Goal: Use online tool/utility: Utilize a website feature to perform a specific function

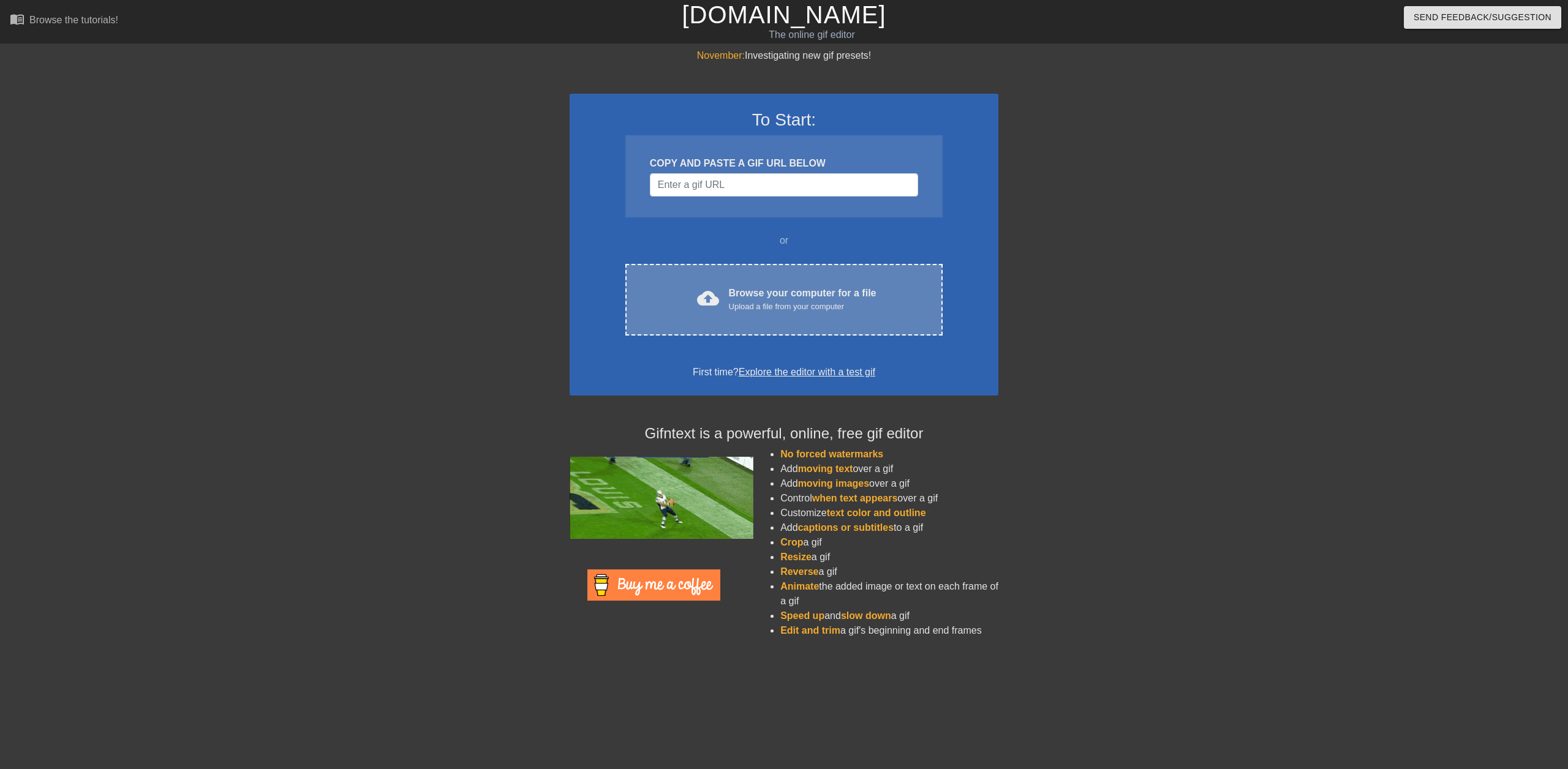
click at [801, 293] on div "Browse your computer for a file Upload a file from your computer" at bounding box center [803, 299] width 148 height 27
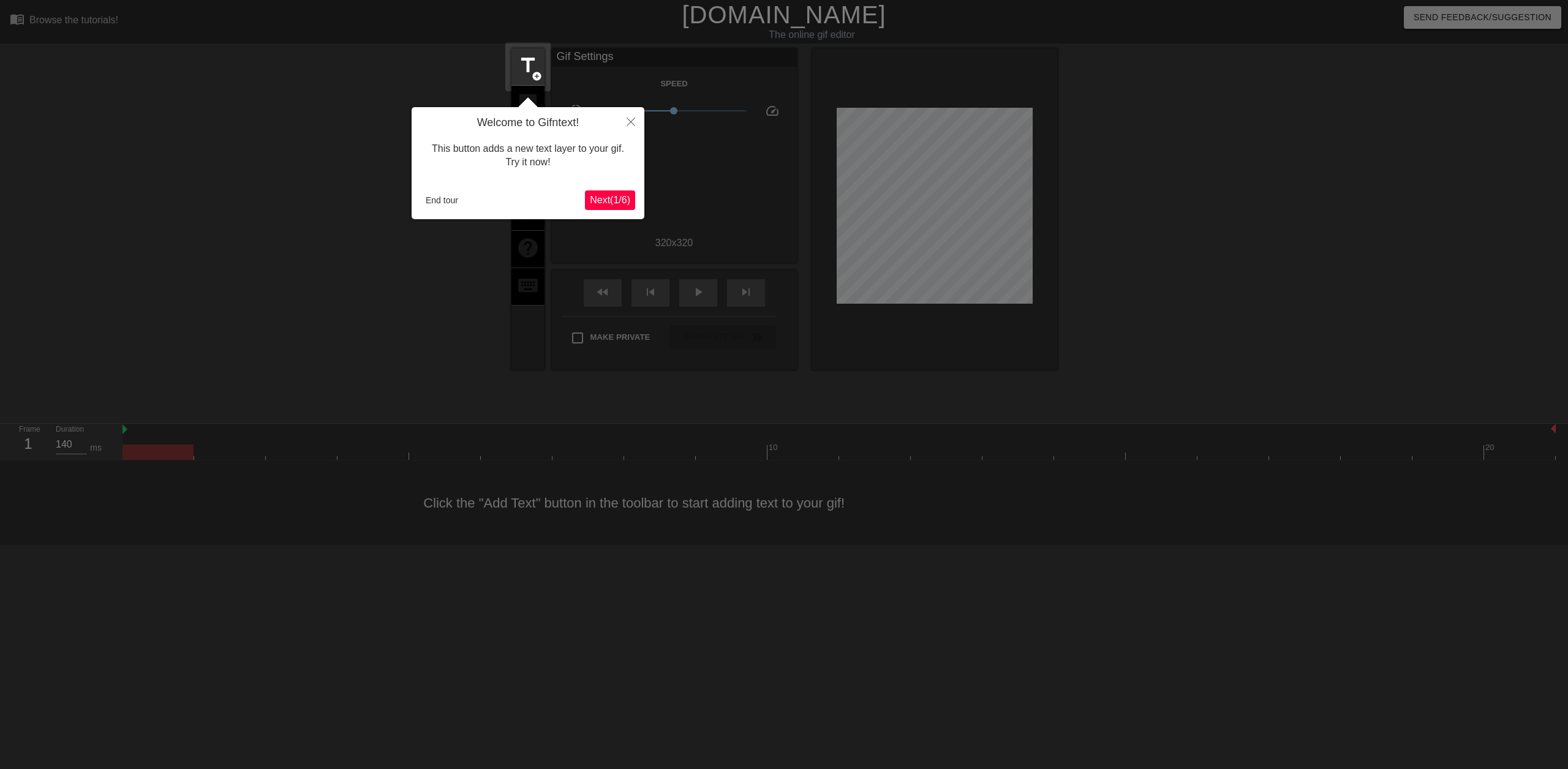
click at [610, 197] on span "Next ( 1 / 6 )" at bounding box center [610, 200] width 41 height 10
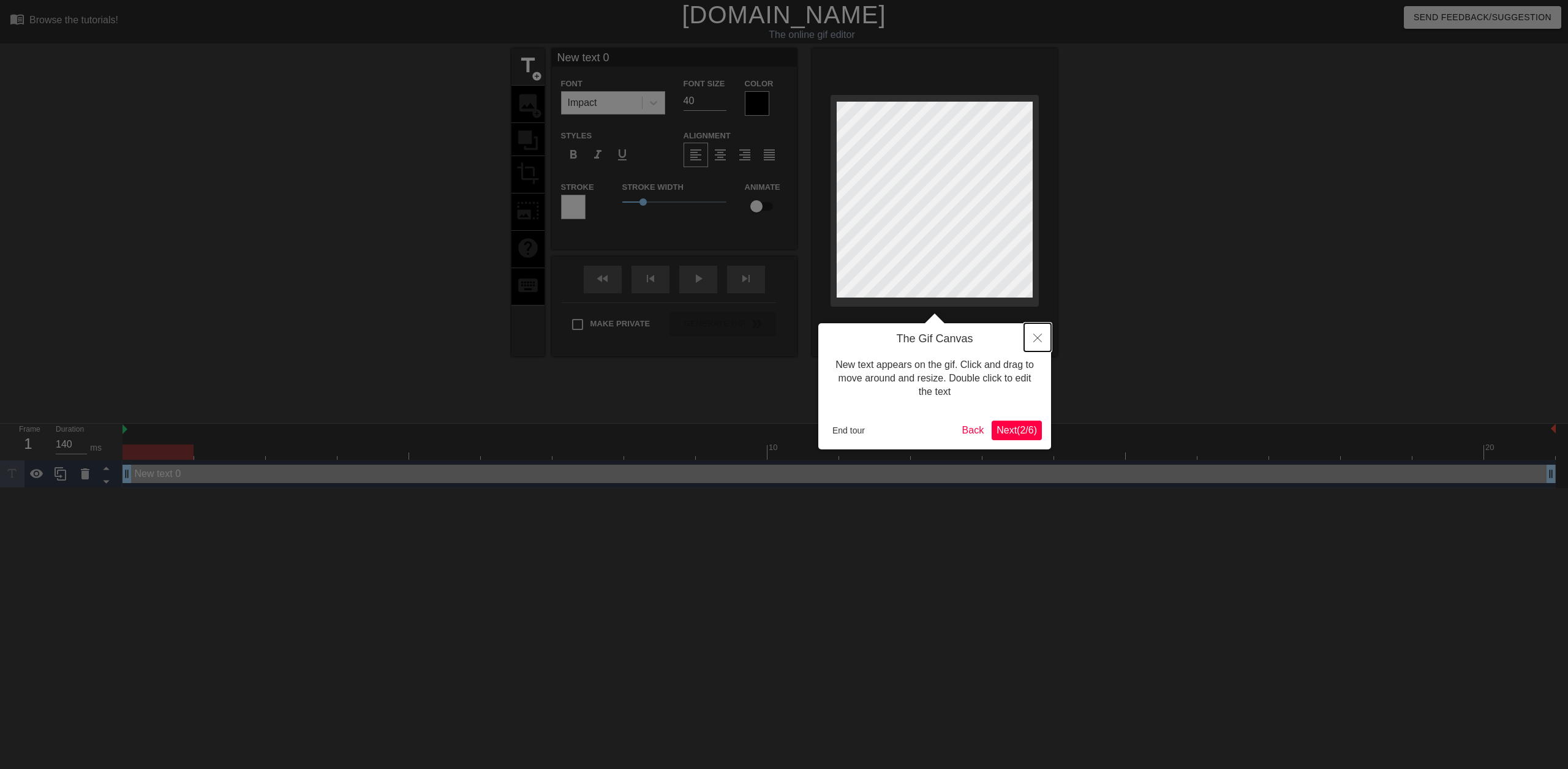
click at [1040, 338] on icon "Close" at bounding box center [1038, 338] width 9 height 9
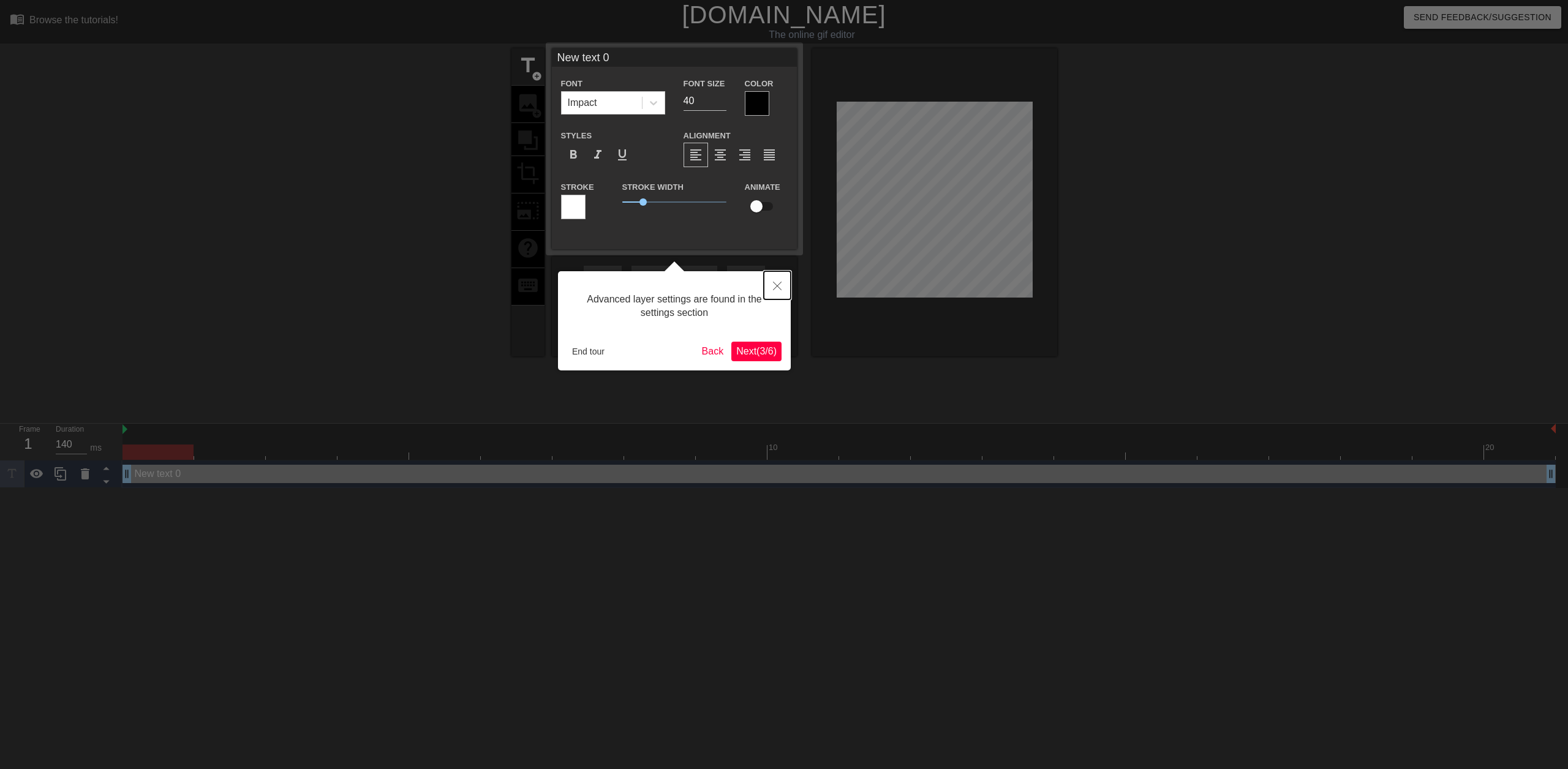
click at [772, 285] on button "Close" at bounding box center [777, 285] width 27 height 28
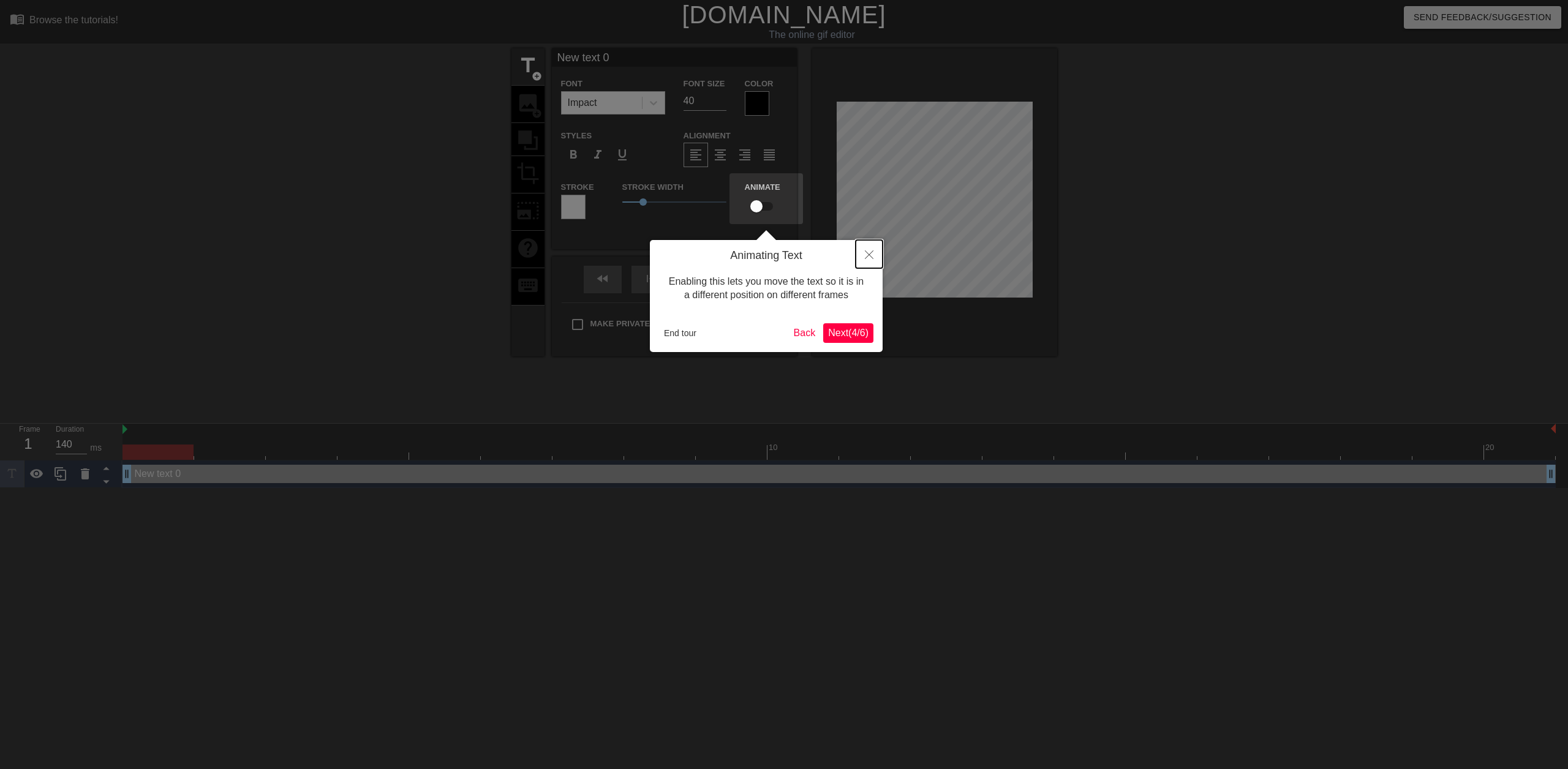
click at [868, 258] on icon "Close" at bounding box center [869, 255] width 9 height 9
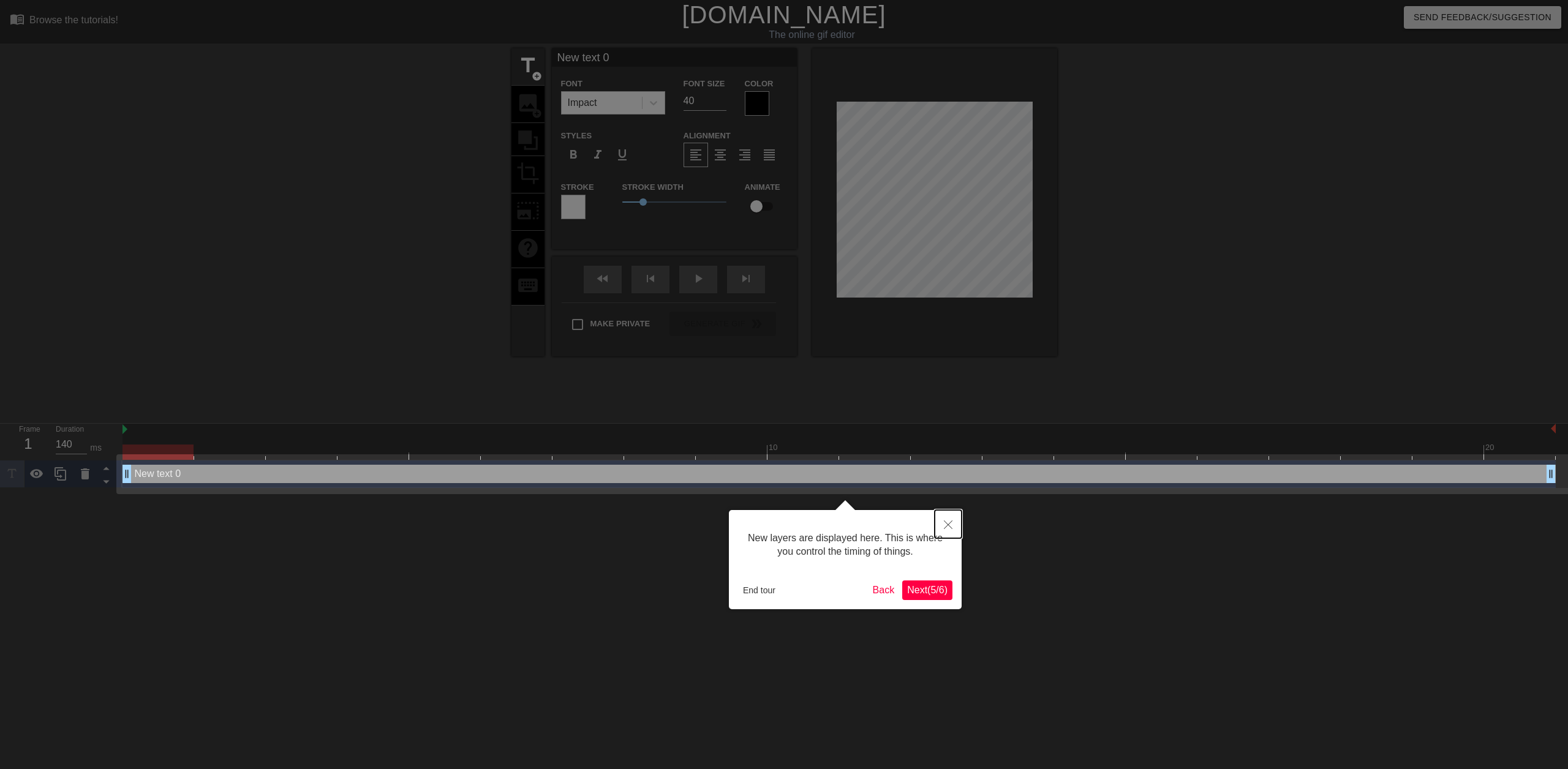
click at [948, 522] on icon "Close" at bounding box center [948, 524] width 9 height 9
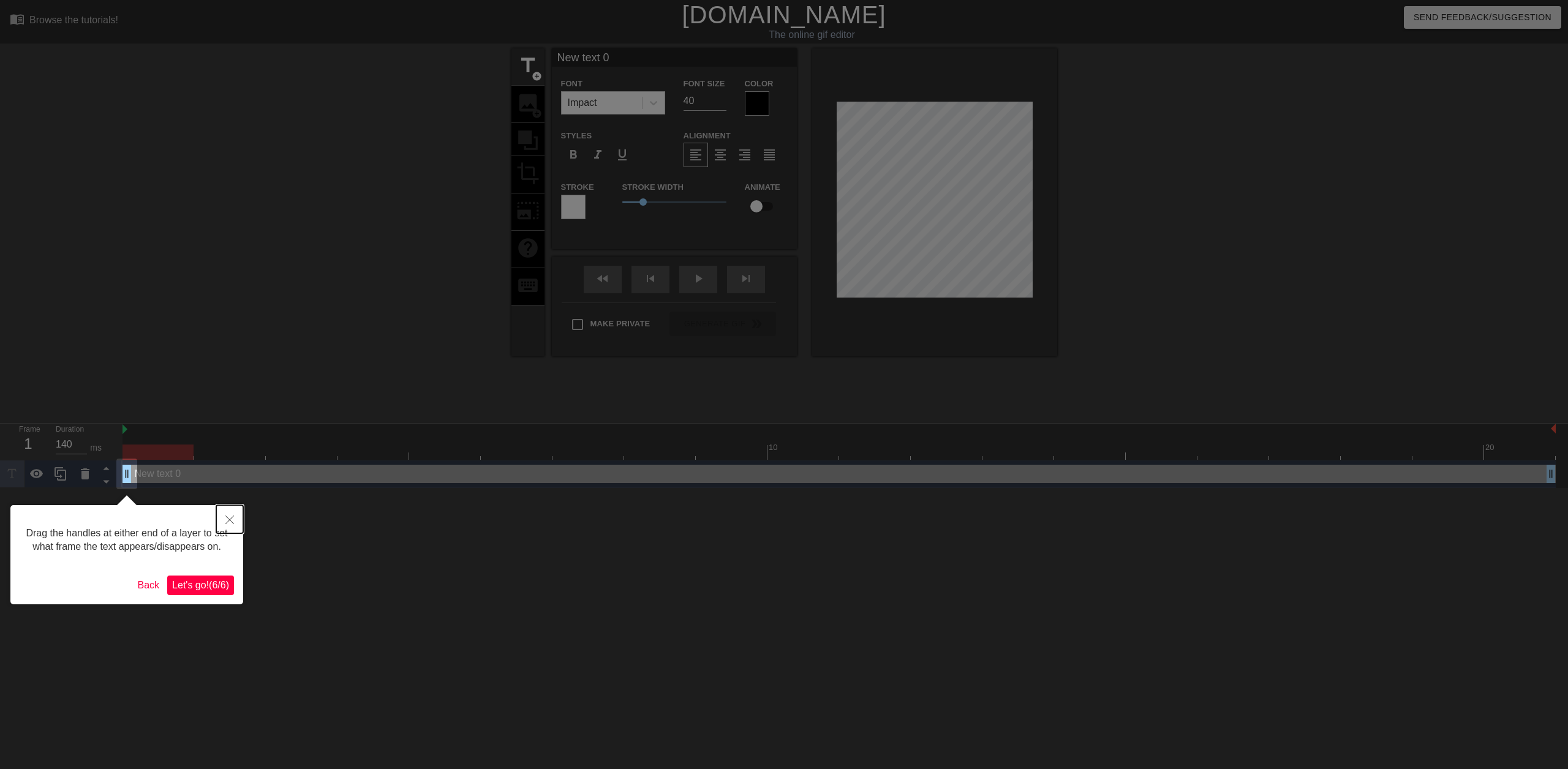
click at [234, 516] on button "Close" at bounding box center [229, 519] width 27 height 28
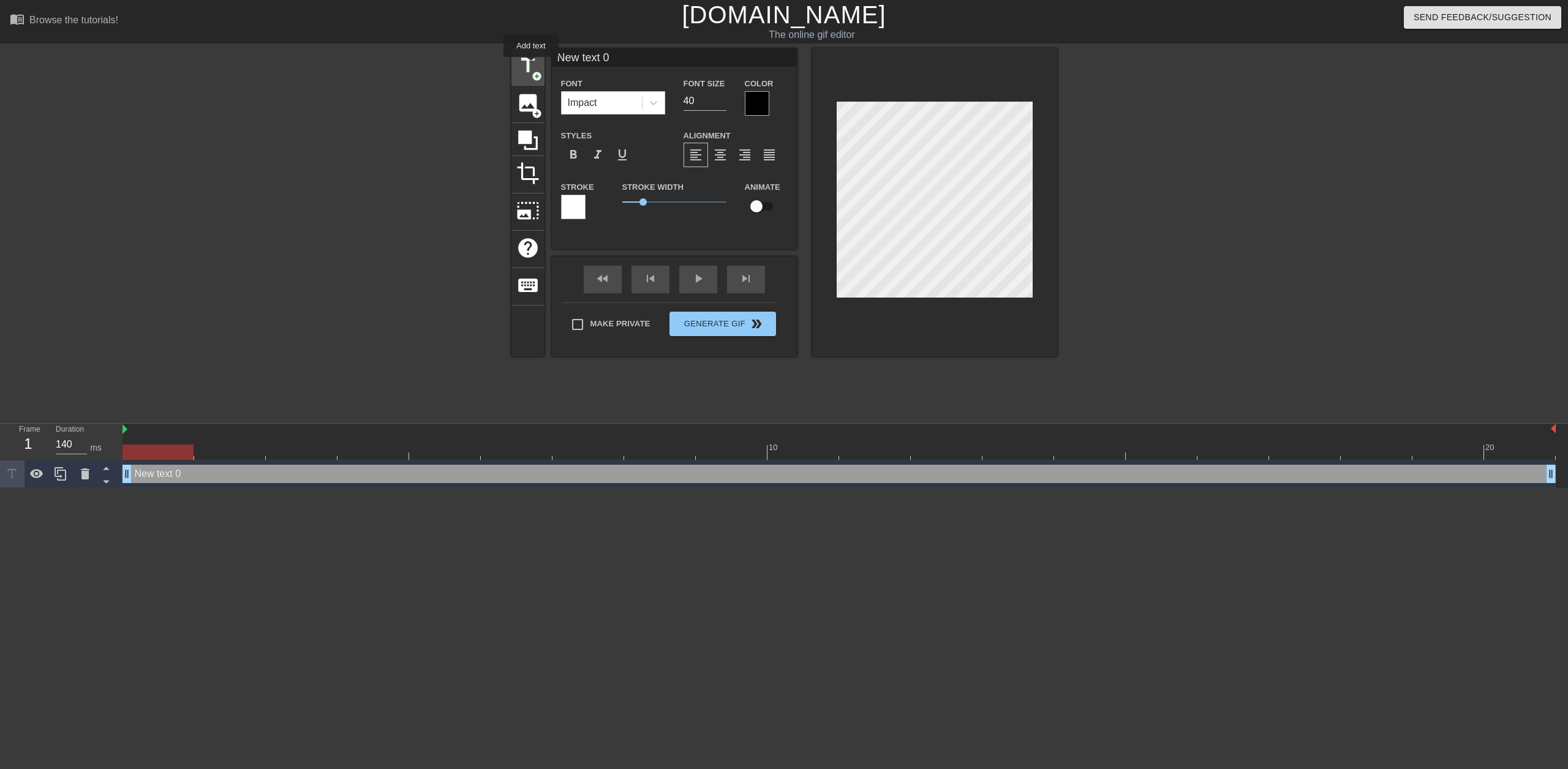
click at [531, 66] on span "title" at bounding box center [528, 65] width 23 height 23
type input "New text 1"
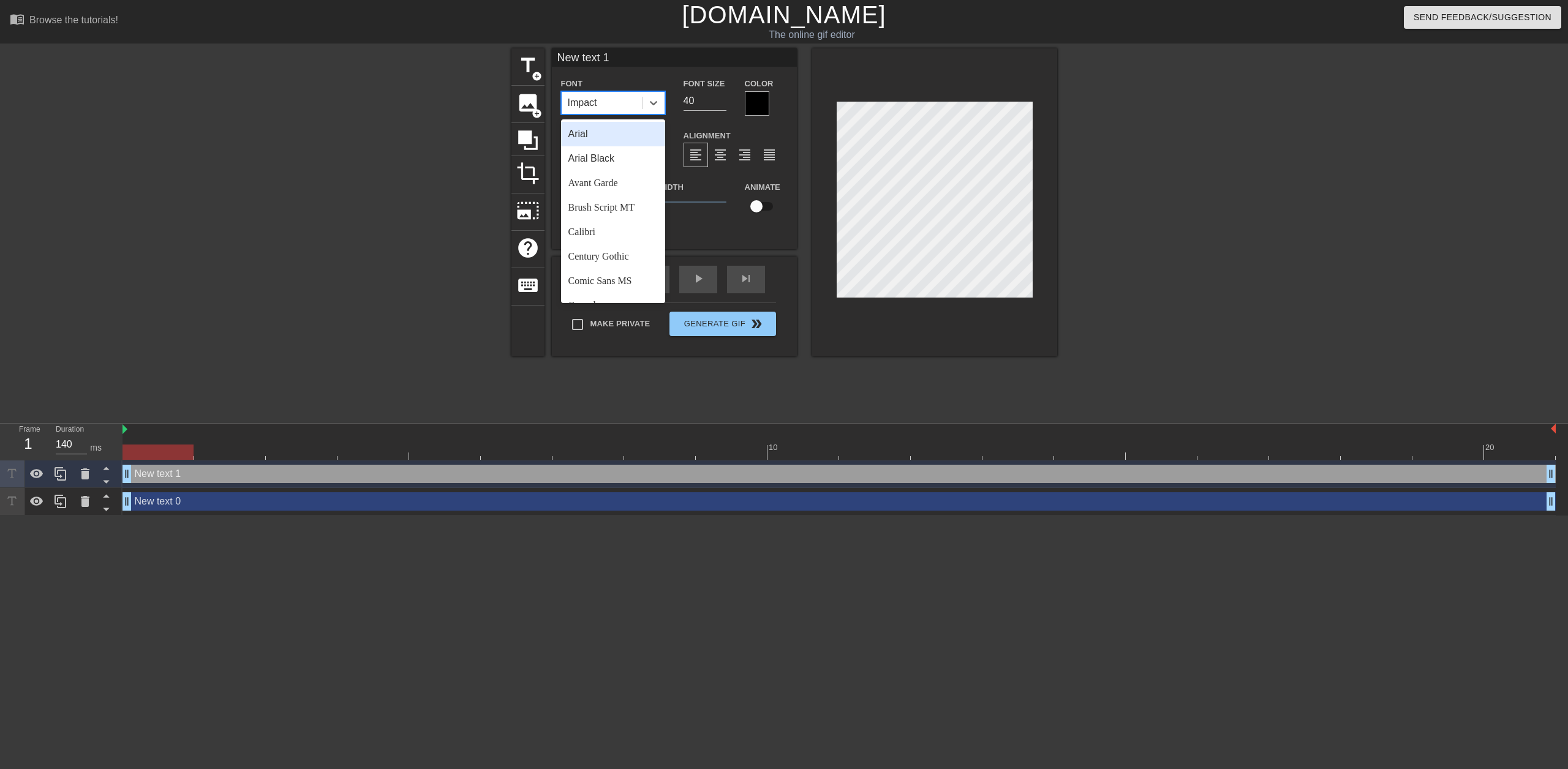
drag, startPoint x: 593, startPoint y: 97, endPoint x: 574, endPoint y: 97, distance: 19.0
click at [574, 97] on div "Impact" at bounding box center [602, 103] width 80 height 22
click at [578, 133] on div "Arial" at bounding box center [613, 134] width 104 height 24
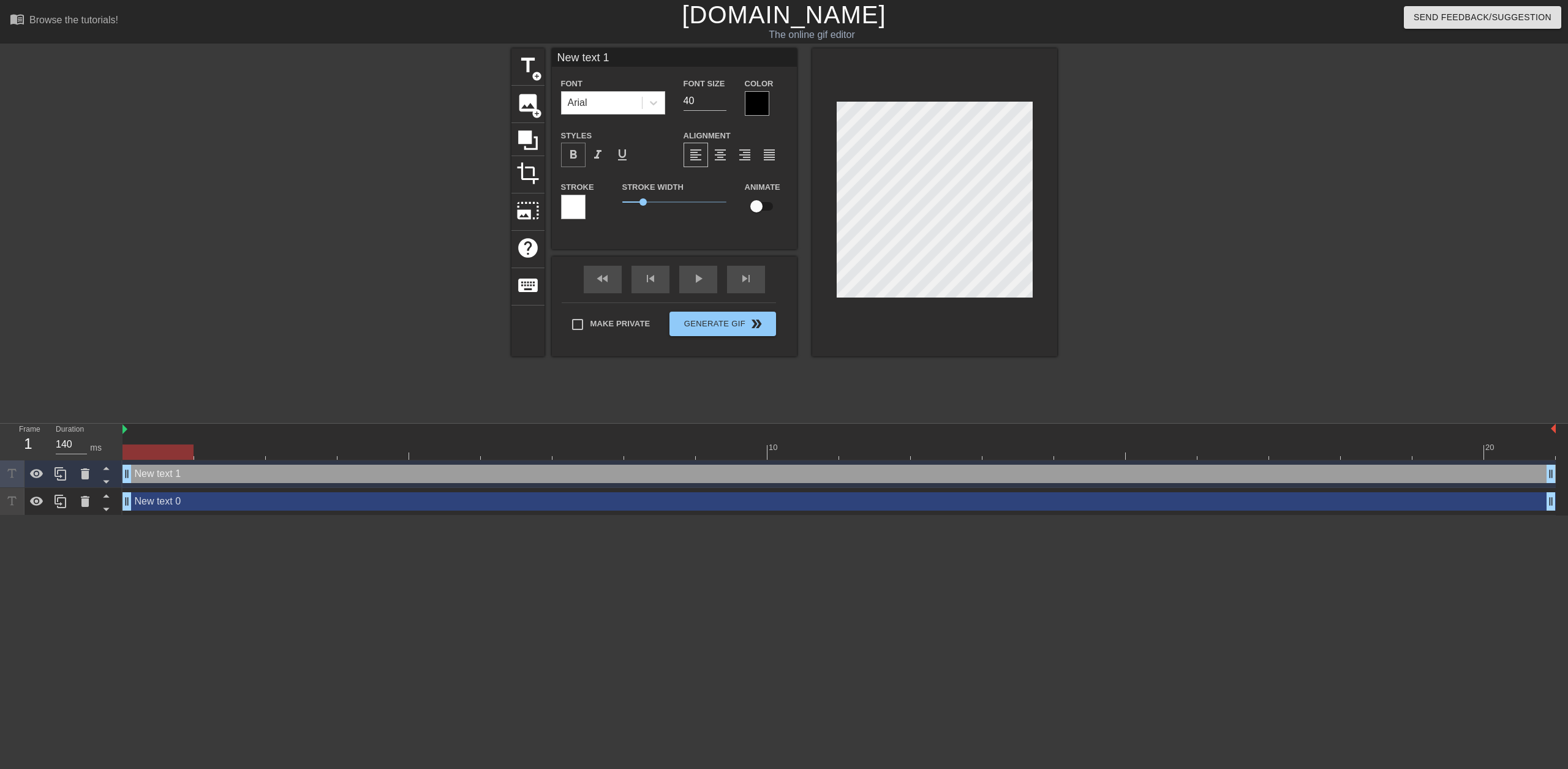
click at [574, 152] on span "format_bold" at bounding box center [573, 155] width 14 height 14
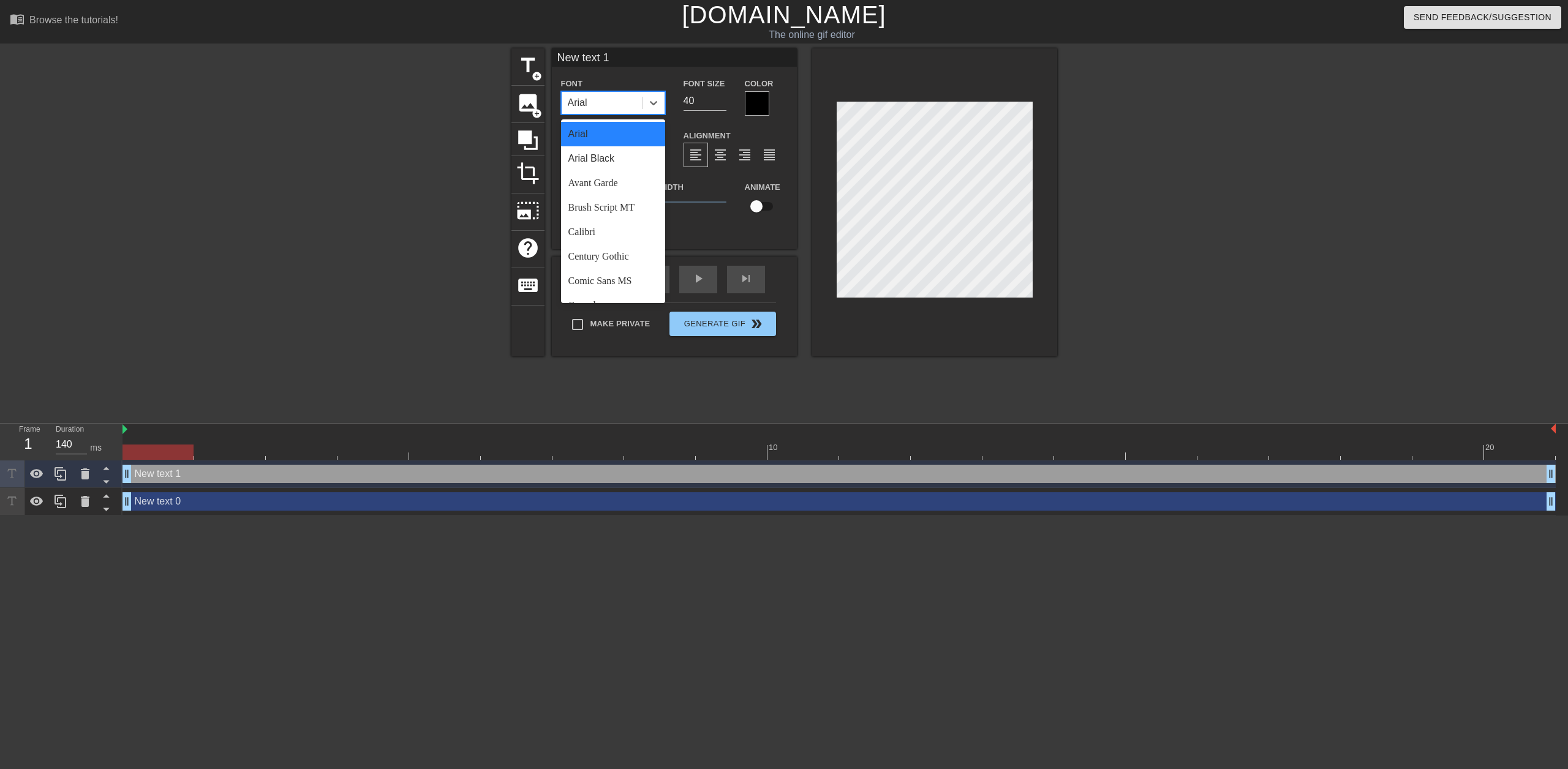
click at [597, 98] on div "Arial" at bounding box center [602, 103] width 80 height 22
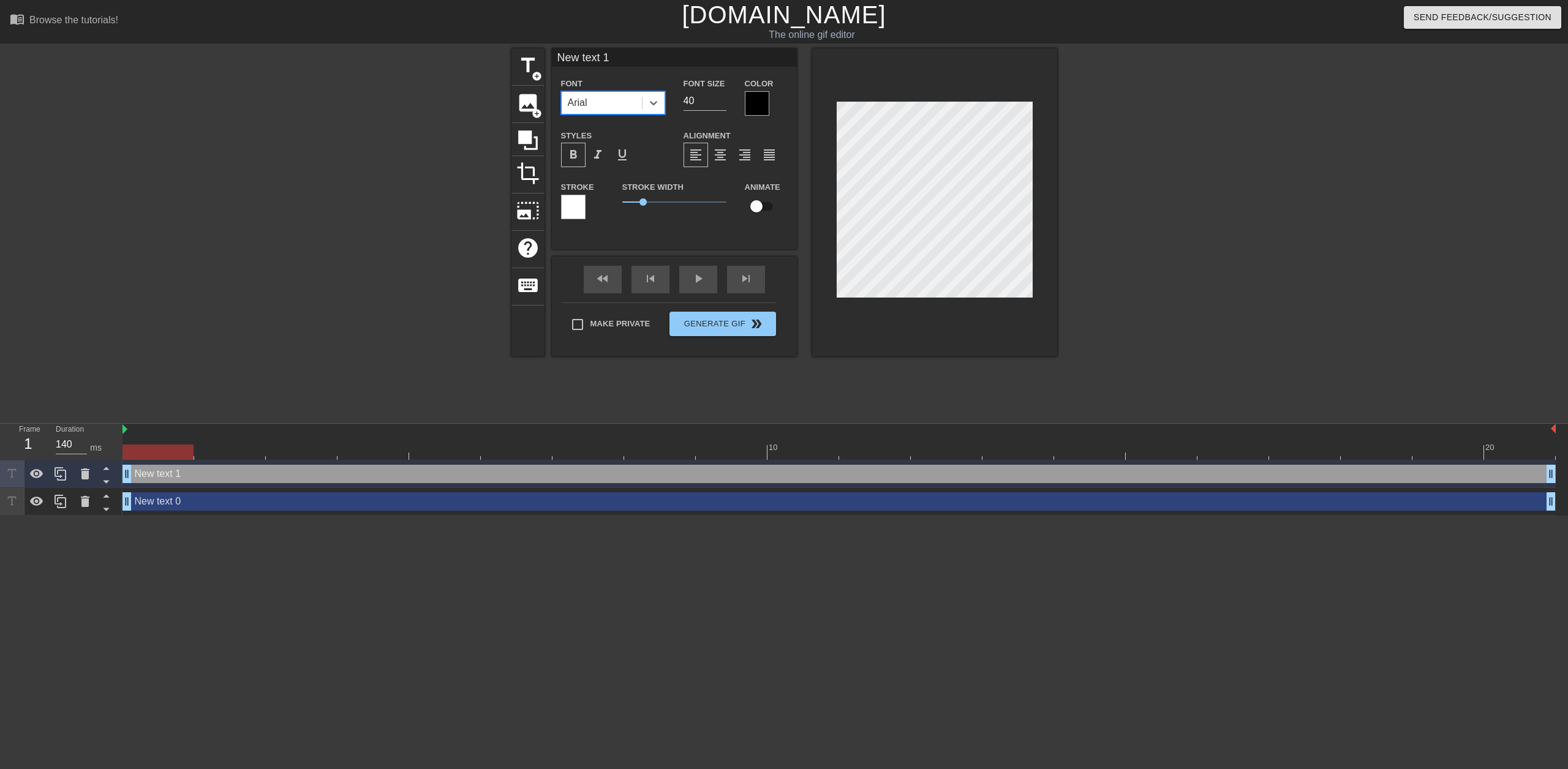
click at [608, 107] on div "Arial" at bounding box center [602, 103] width 80 height 22
type input "Good Job [PERSON_NAME]"
click at [679, 224] on div "Stroke Width 1" at bounding box center [674, 204] width 123 height 51
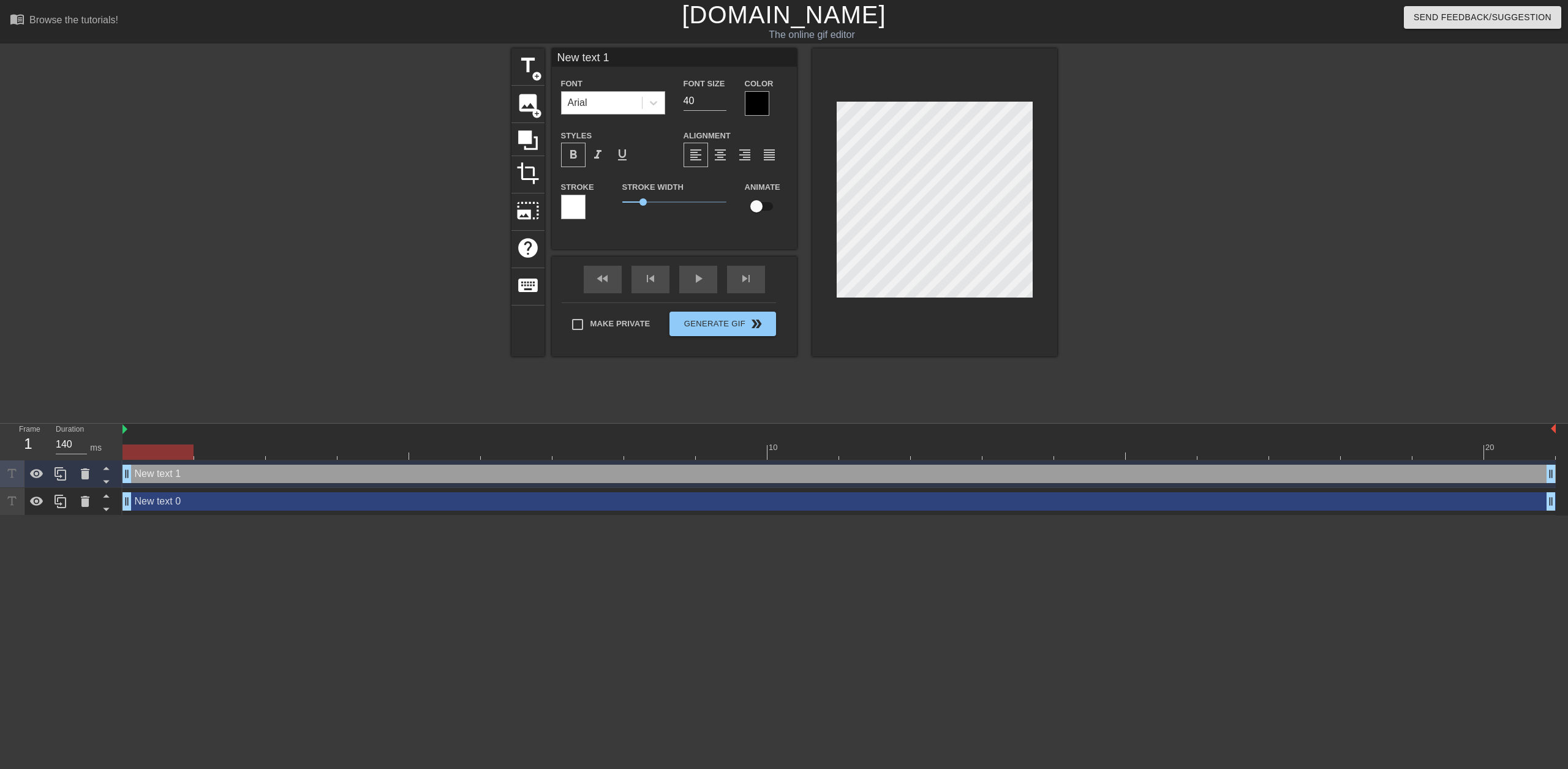
click at [600, 106] on div "Arial" at bounding box center [602, 103] width 80 height 22
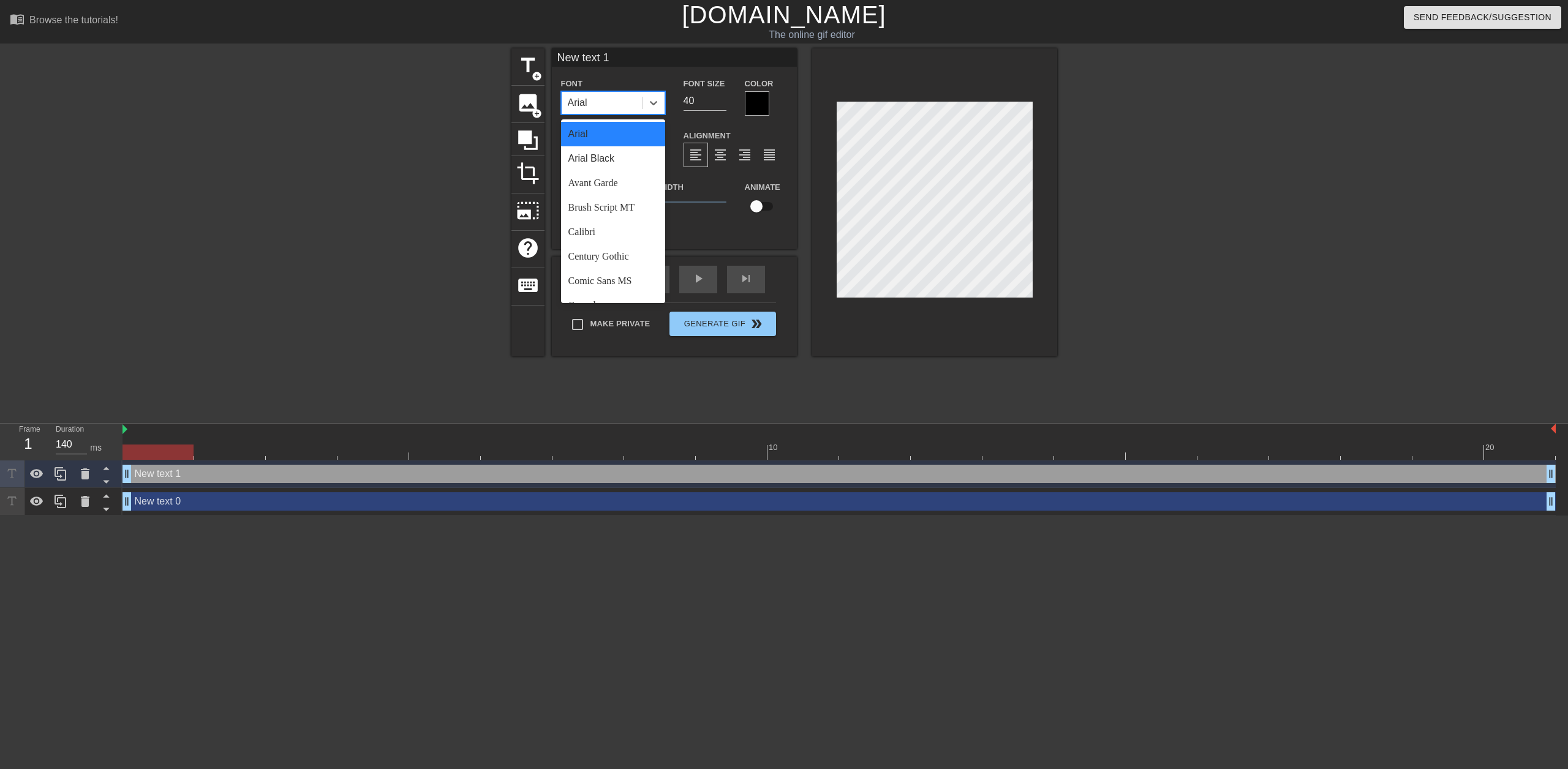
click at [593, 127] on div "Arial" at bounding box center [613, 134] width 104 height 24
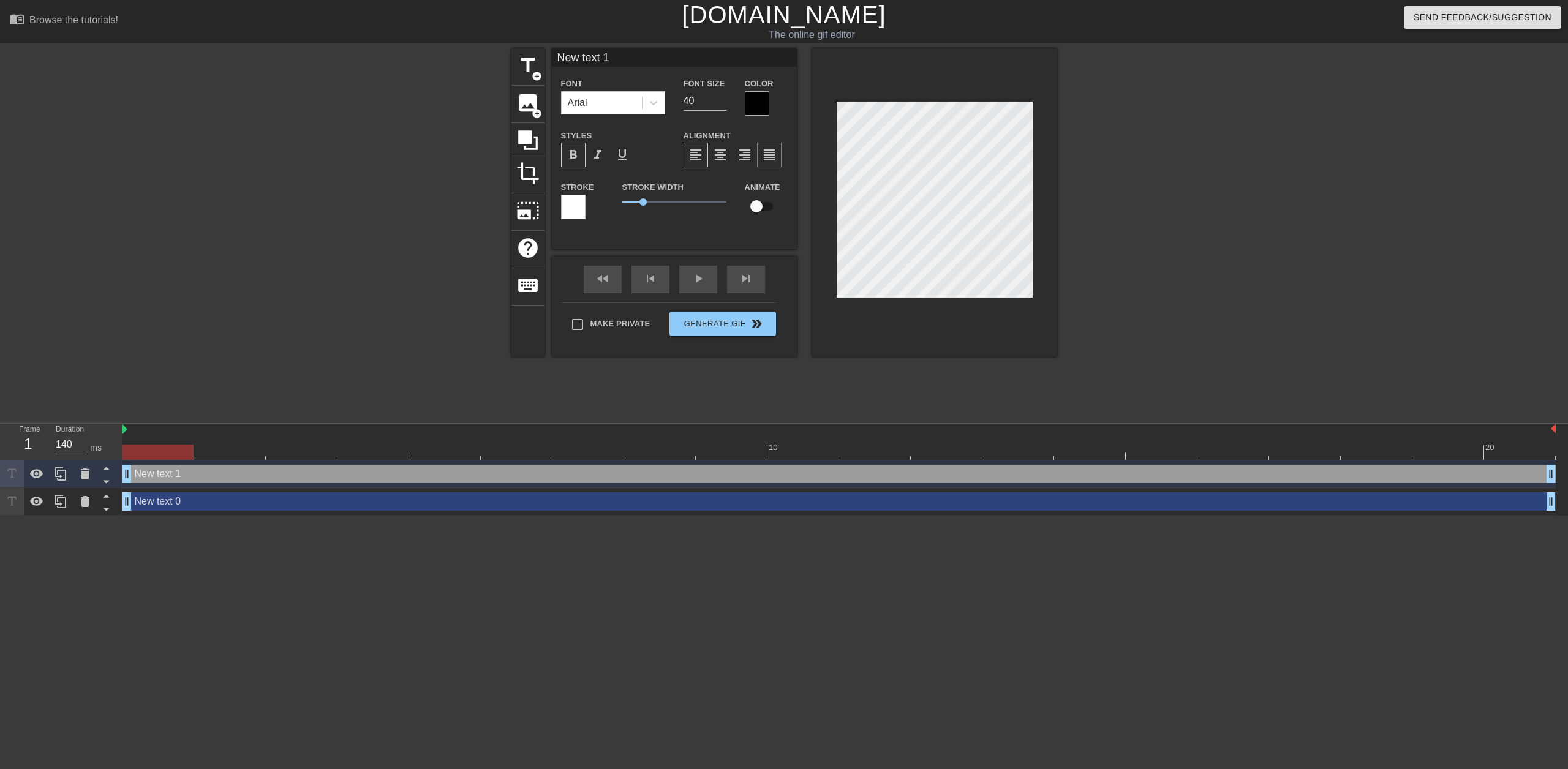
scroll to position [2, 1]
type input "G"
type textarea "G"
type input "Go"
type textarea "Go"
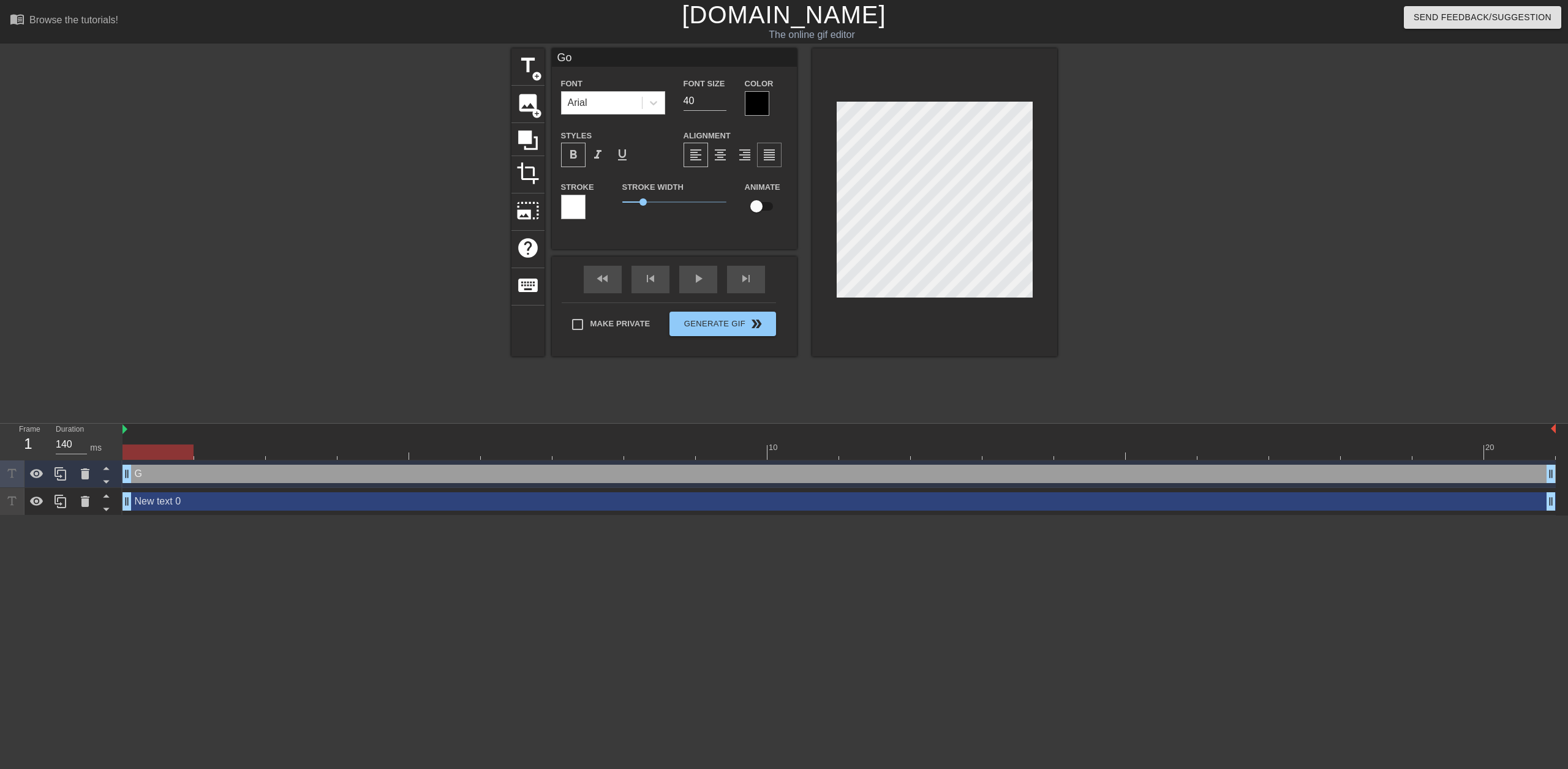
type input "Goo"
type textarea "Goo"
type input "Good"
type textarea "Good"
type input "Good"
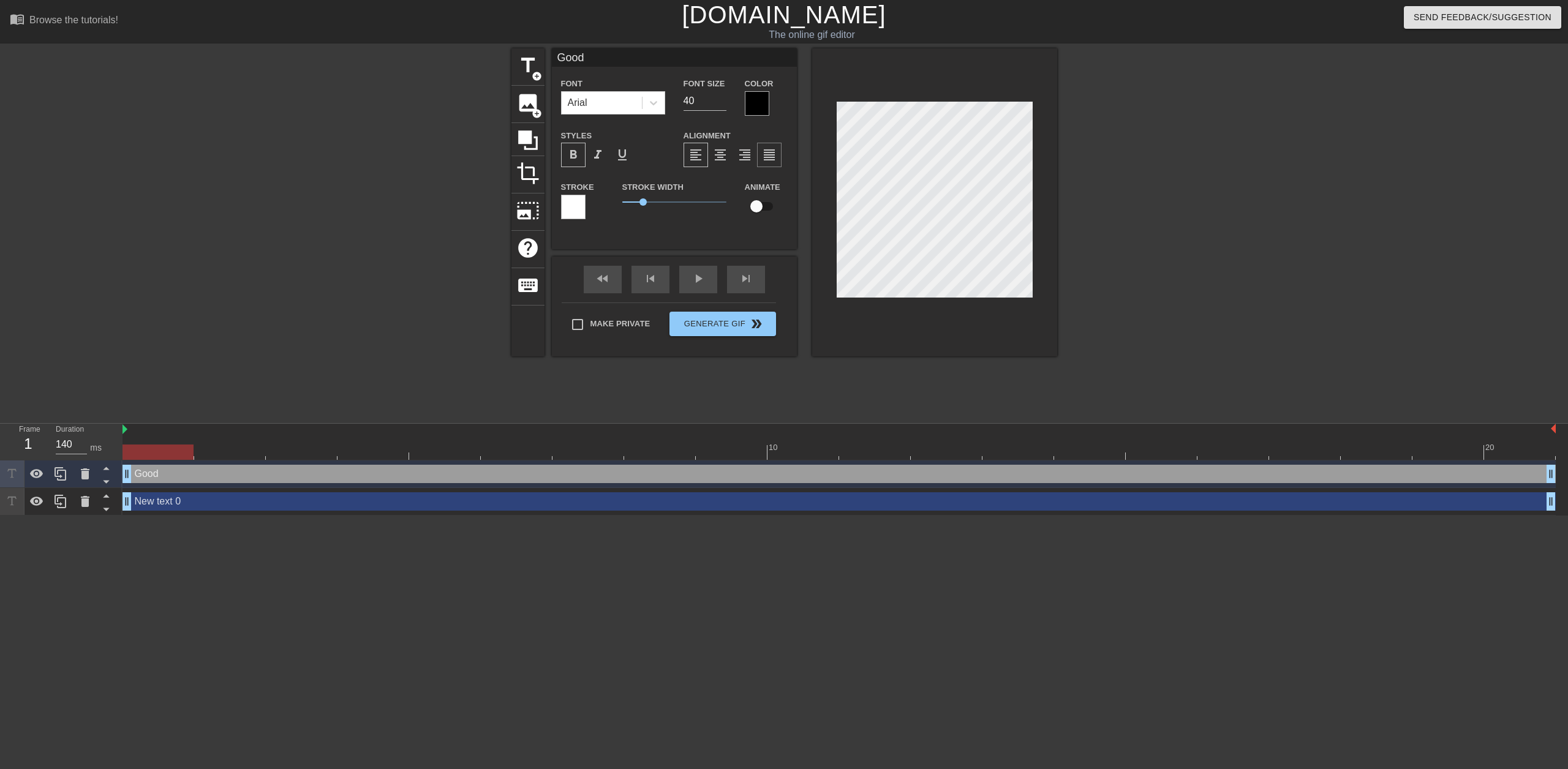
type textarea "Good"
type input "Good J"
type textarea "Good J"
type input "Good Jo"
type textarea "Good Jo"
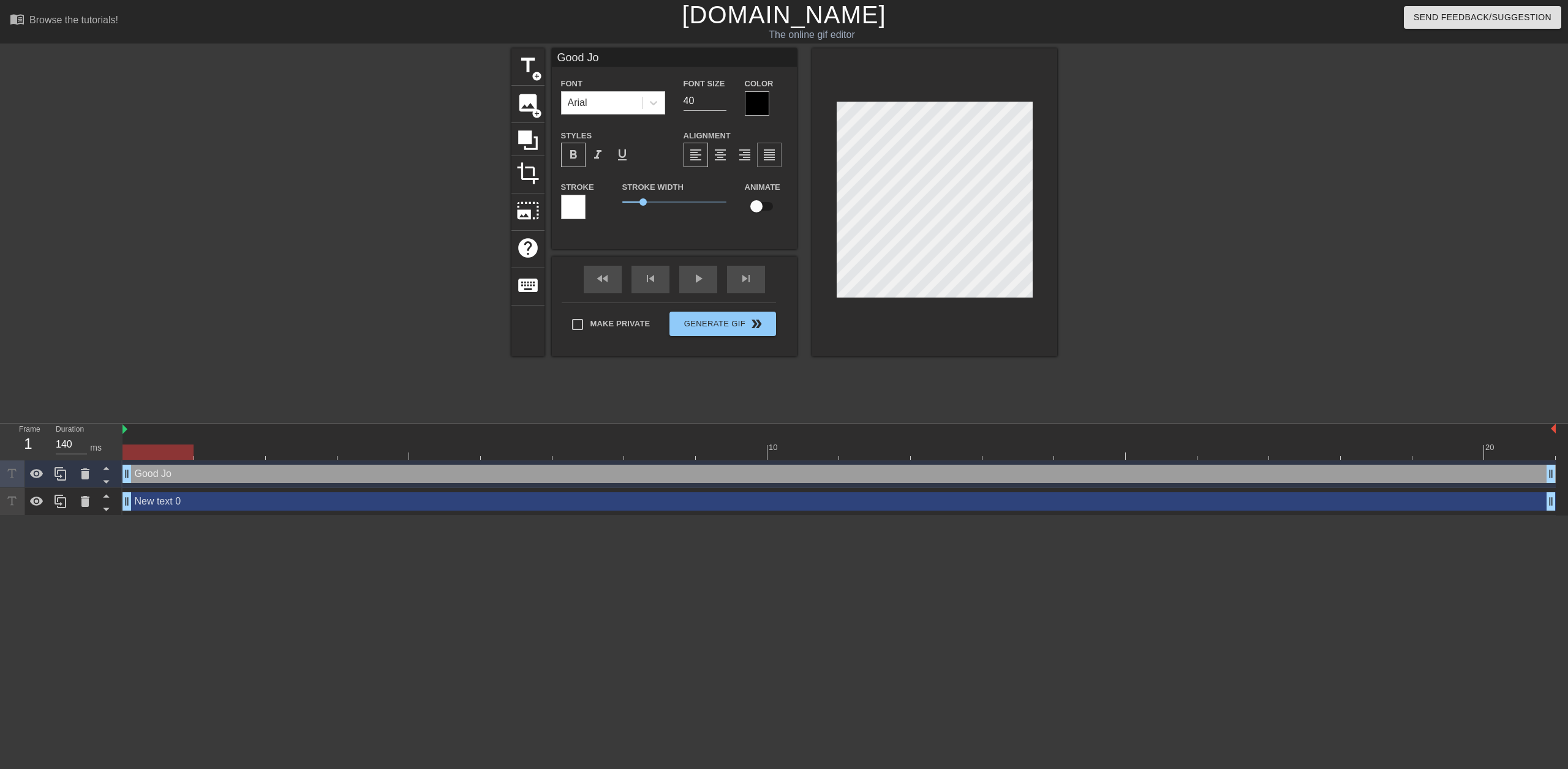
type input "Good Job"
type textarea "Good Job"
type input "Good Job"
type textarea "Good Job"
type input "Good Job B"
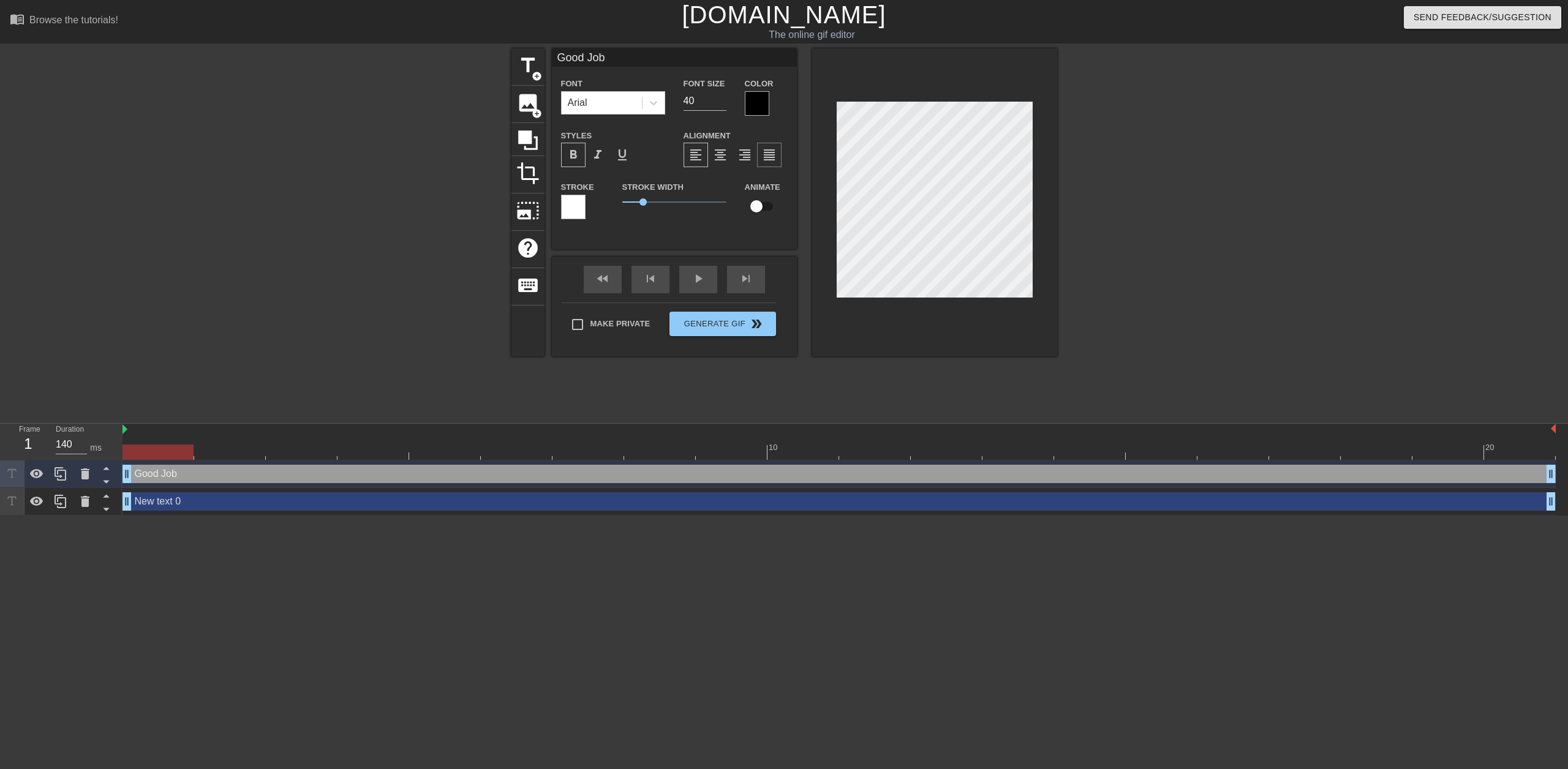
type textarea "Good Job B"
type input "Good Job Br"
type textarea "Good Job Br"
type input "Good Job Bra"
type textarea "Good Job Bra"
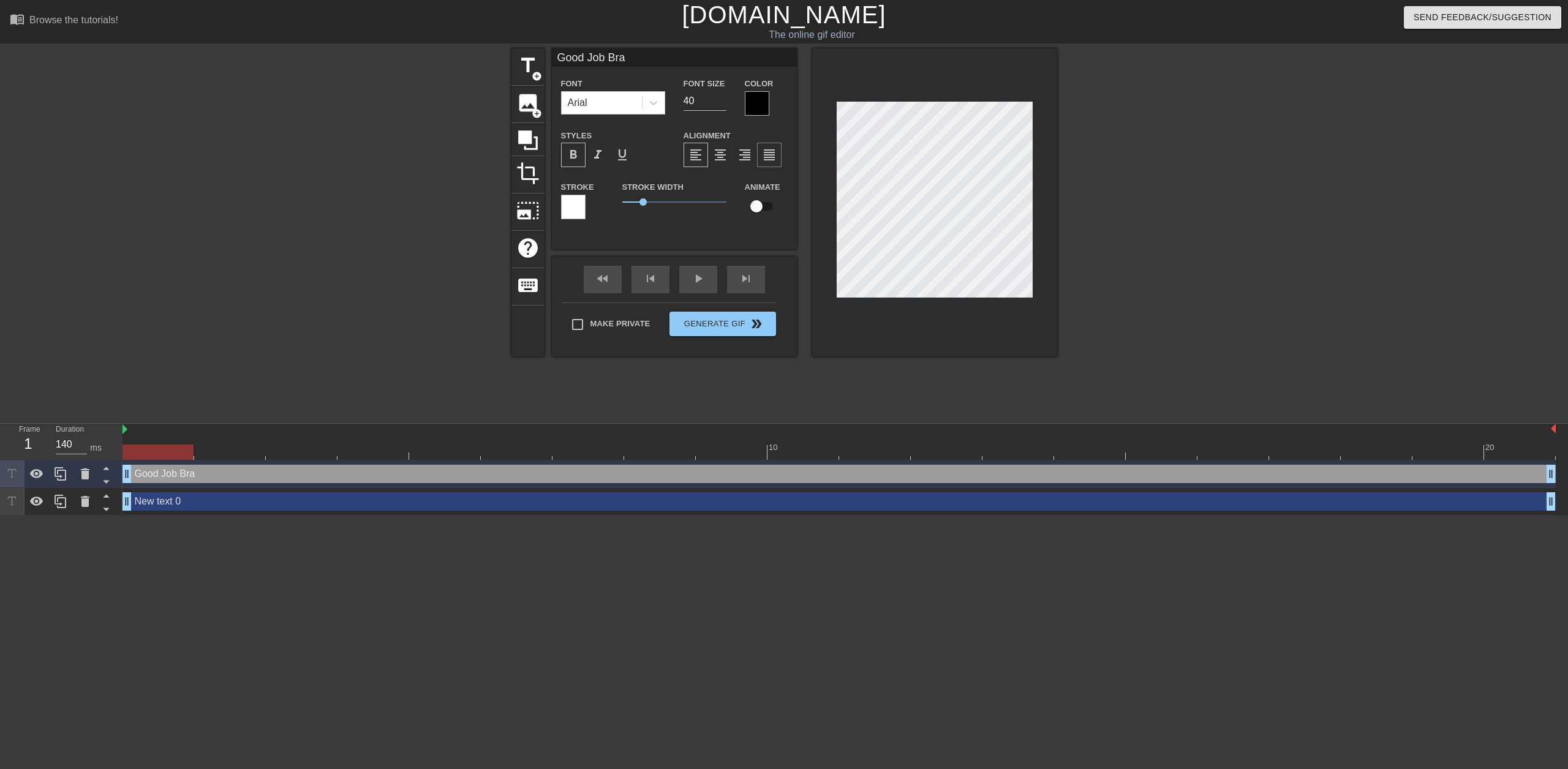
type input "Good Job Bran"
type textarea "Good Job Bran"
type input "Good Job Brand"
type textarea "Good Job Brand"
type input "Good Job [PERSON_NAME]"
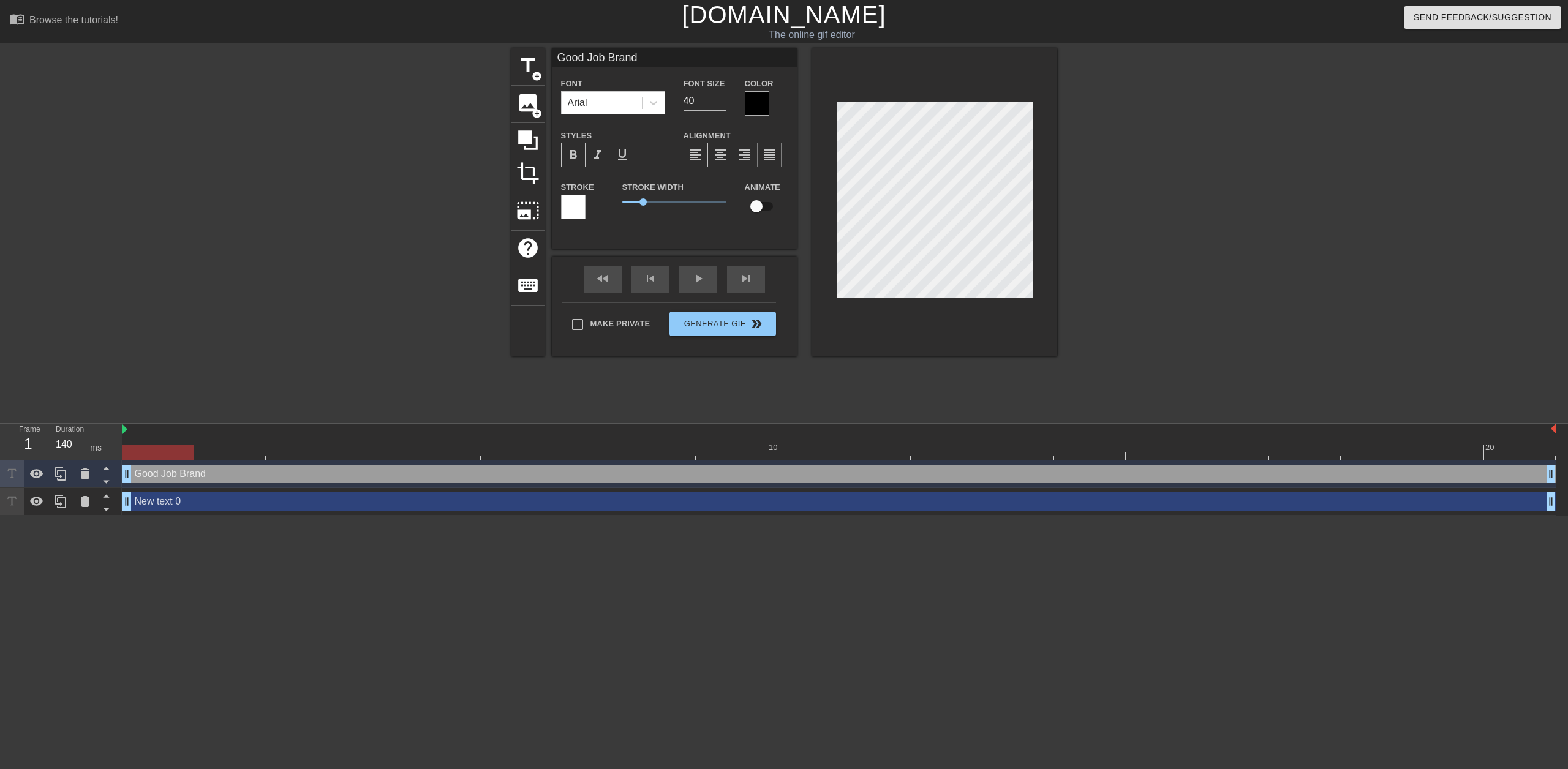
type textarea "Good Job [PERSON_NAME]"
type input "Good Job [PERSON_NAME]"
type textarea "Good Job [PERSON_NAME]"
type input "Good Job [PERSON_NAME]"
type textarea "Good Job [PERSON_NAME]"
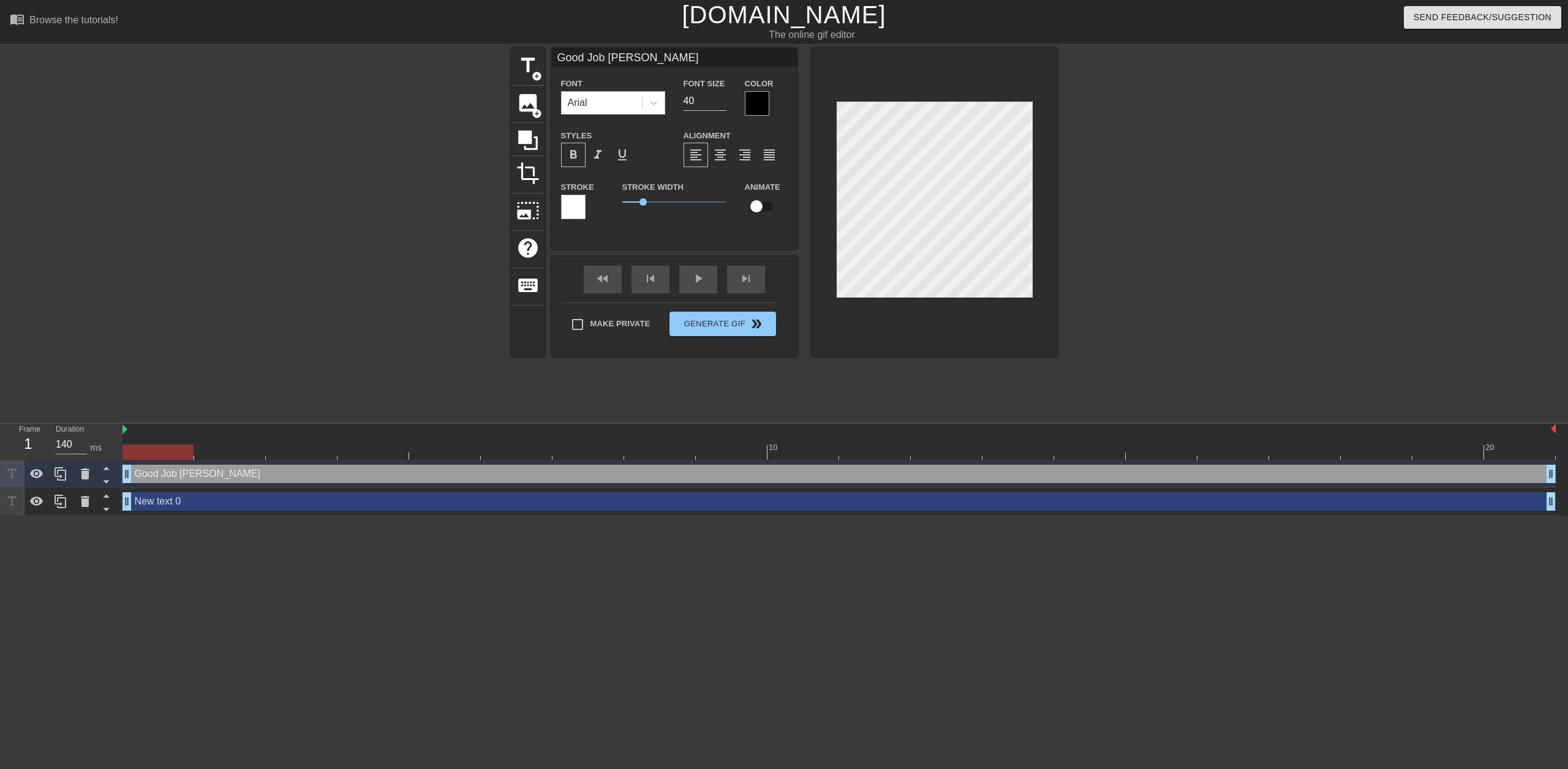
scroll to position [2, 5]
click at [187, 506] on div "New text 0 drag_handle drag_handle" at bounding box center [839, 501] width 1433 height 18
type input "New text 0"
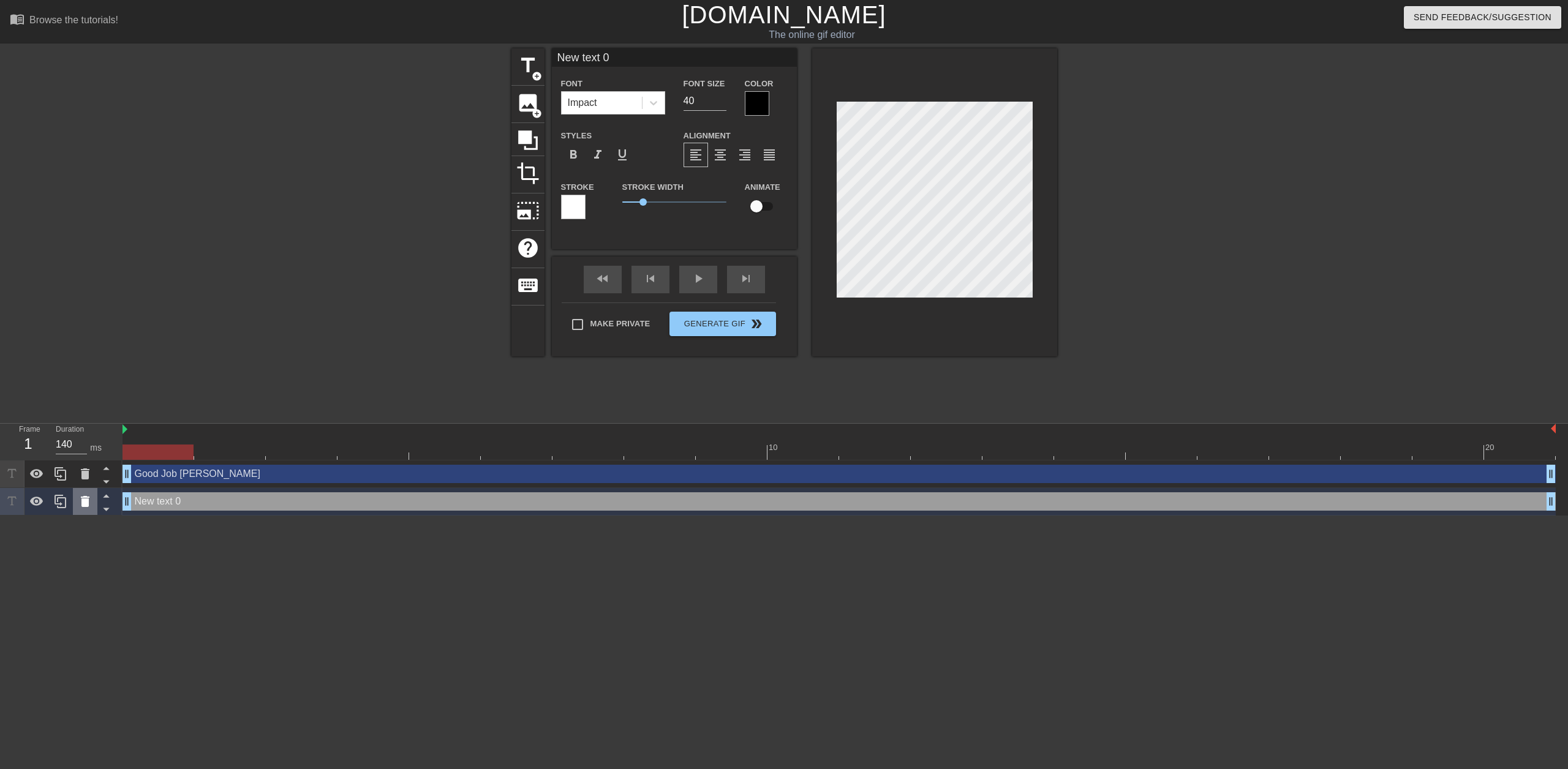
click at [88, 505] on icon at bounding box center [85, 501] width 9 height 11
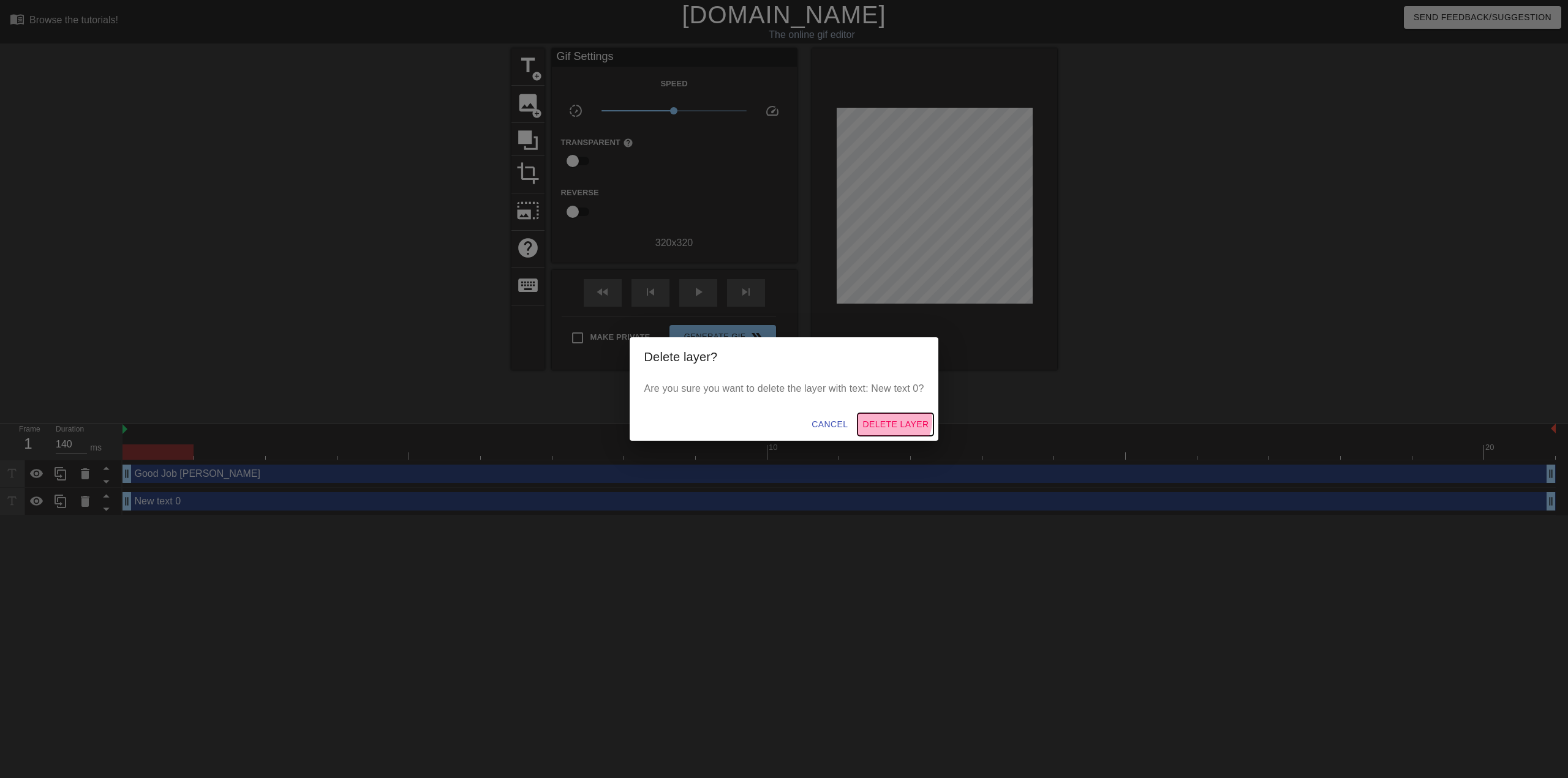
click at [896, 420] on span "Delete Layer" at bounding box center [895, 424] width 66 height 15
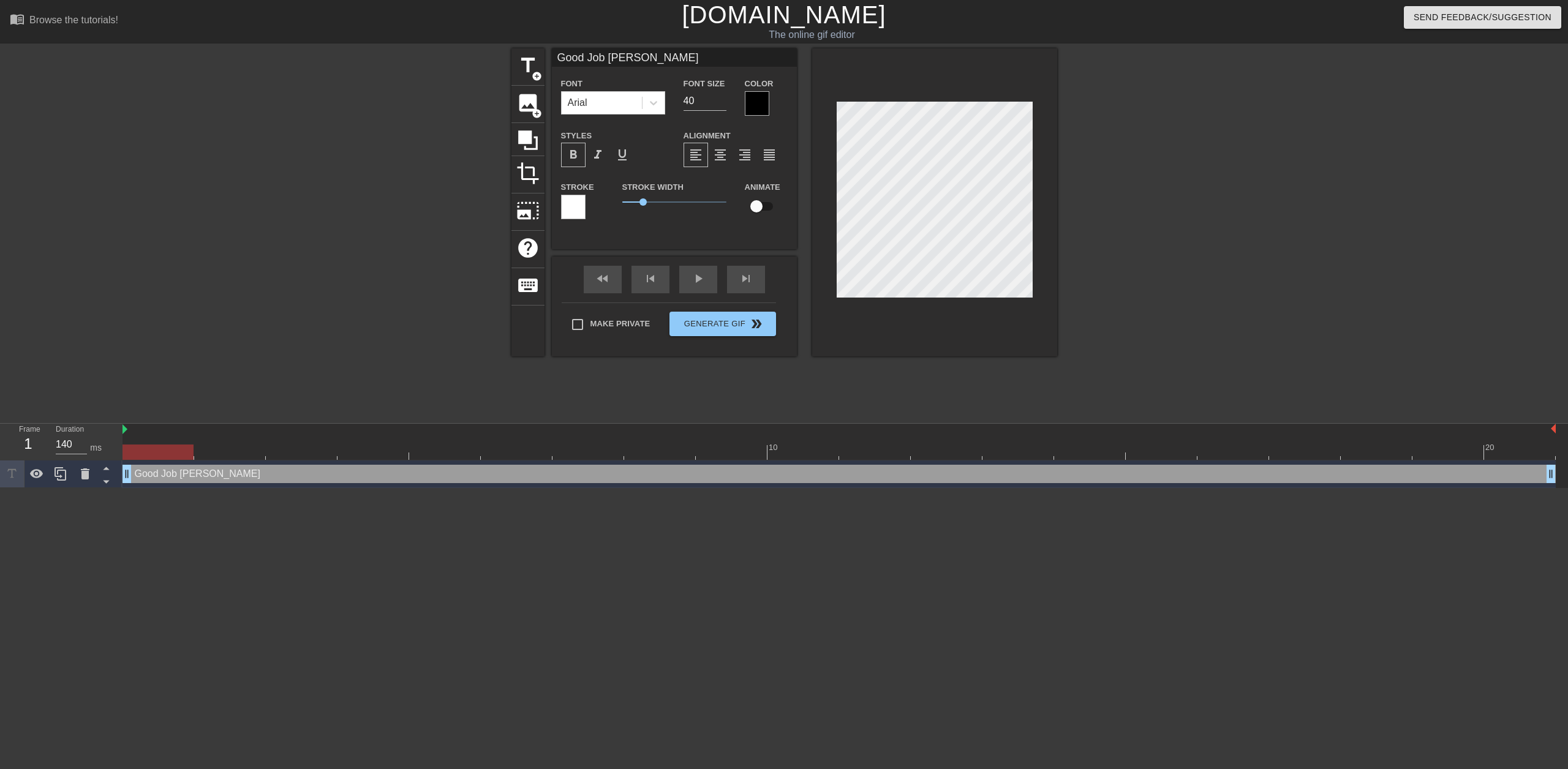
scroll to position [2, 1]
click at [34, 474] on icon at bounding box center [37, 474] width 14 height 14
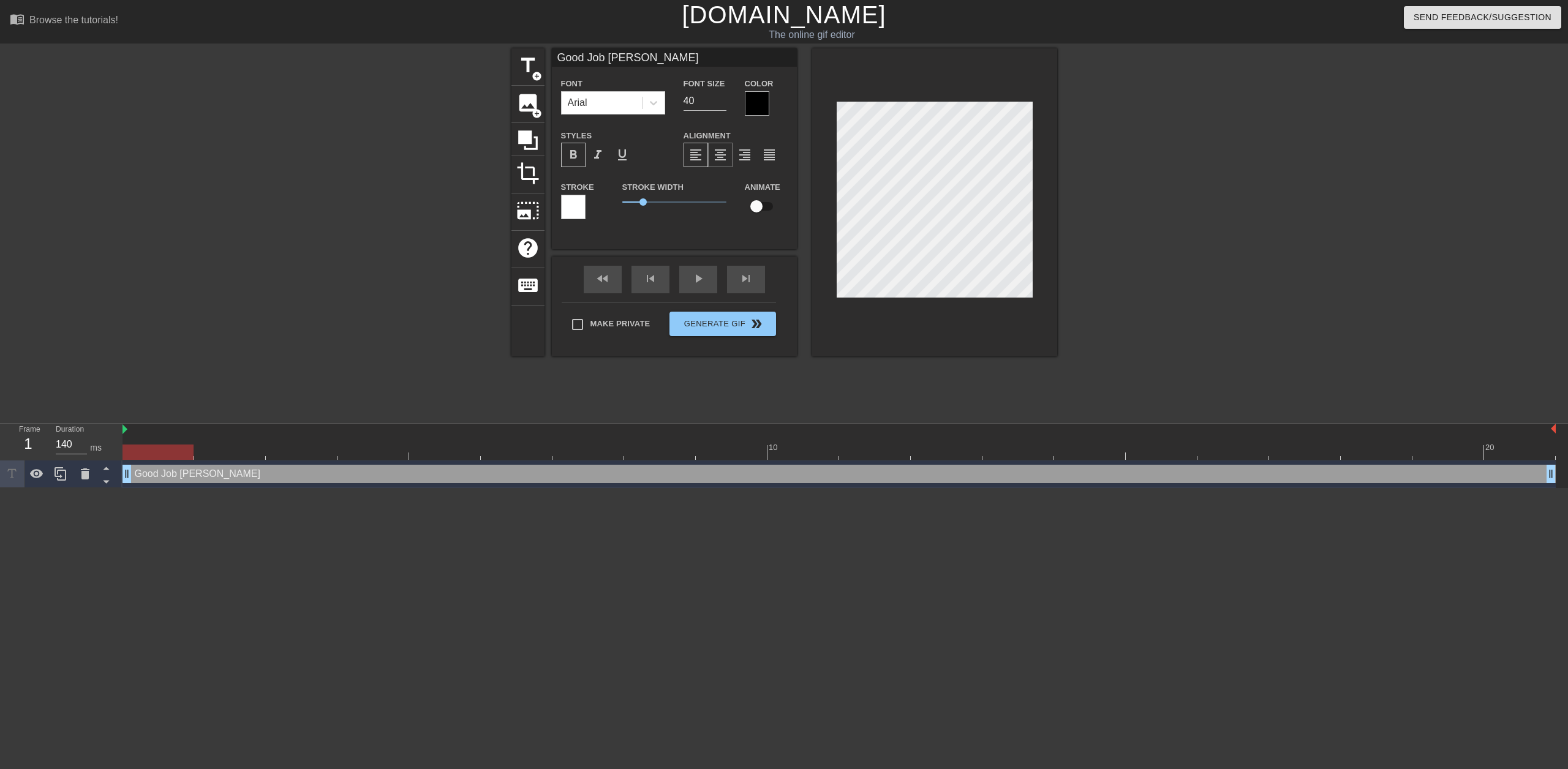
click at [723, 148] on span "format_align_center" at bounding box center [720, 155] width 14 height 14
